Goal: Navigation & Orientation: Understand site structure

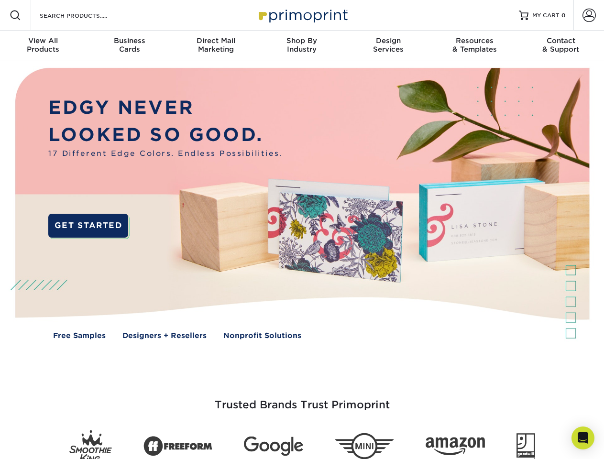
click at [302, 229] on img at bounding box center [301, 210] width 597 height 299
click at [15, 15] on span at bounding box center [15, 15] width 11 height 11
click at [588, 15] on span at bounding box center [588, 15] width 13 height 13
click at [43, 46] on div "View All Products" at bounding box center [43, 44] width 86 height 17
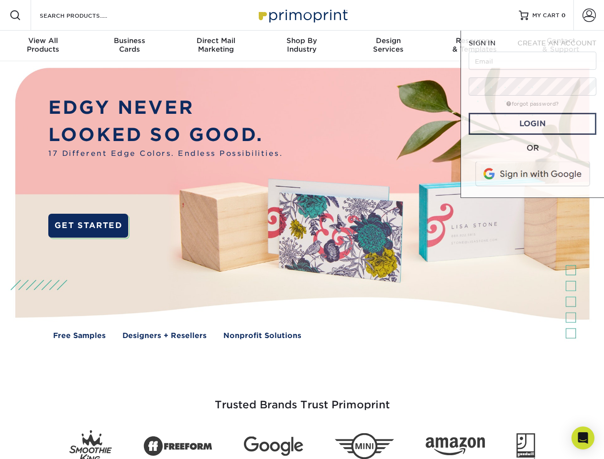
click at [129, 46] on div "Business Cards" at bounding box center [129, 44] width 86 height 17
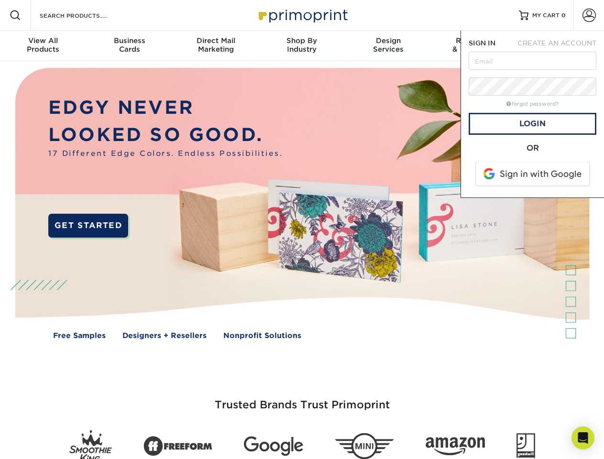
click at [216, 46] on div "Direct Mail Marketing" at bounding box center [216, 44] width 86 height 17
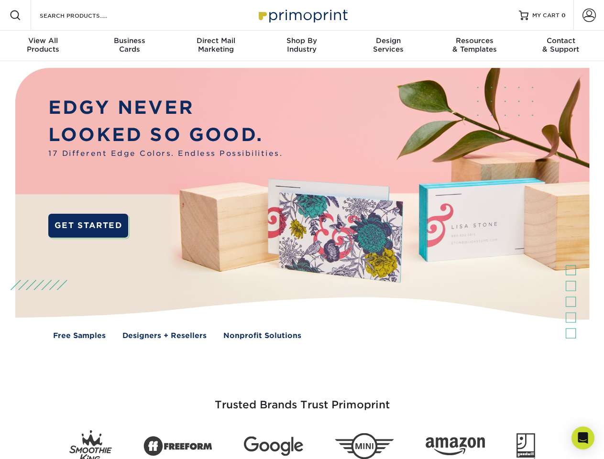
click at [302, 46] on div "Shop By Industry" at bounding box center [302, 44] width 86 height 17
click at [388, 46] on div "Design Services" at bounding box center [388, 44] width 86 height 17
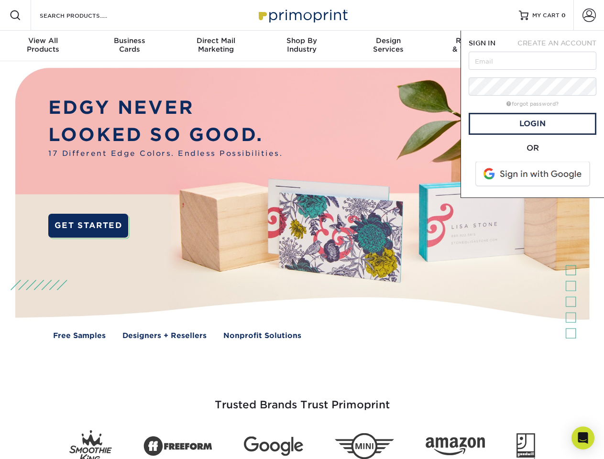
click at [474, 46] on span "SIGN IN" at bounding box center [481, 43] width 27 height 8
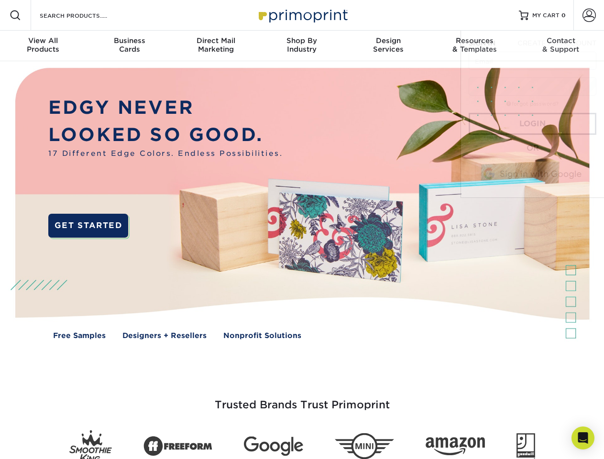
click at [561, 46] on span "CREATE AN ACCOUNT" at bounding box center [556, 43] width 79 height 8
